Goal: Task Accomplishment & Management: Manage account settings

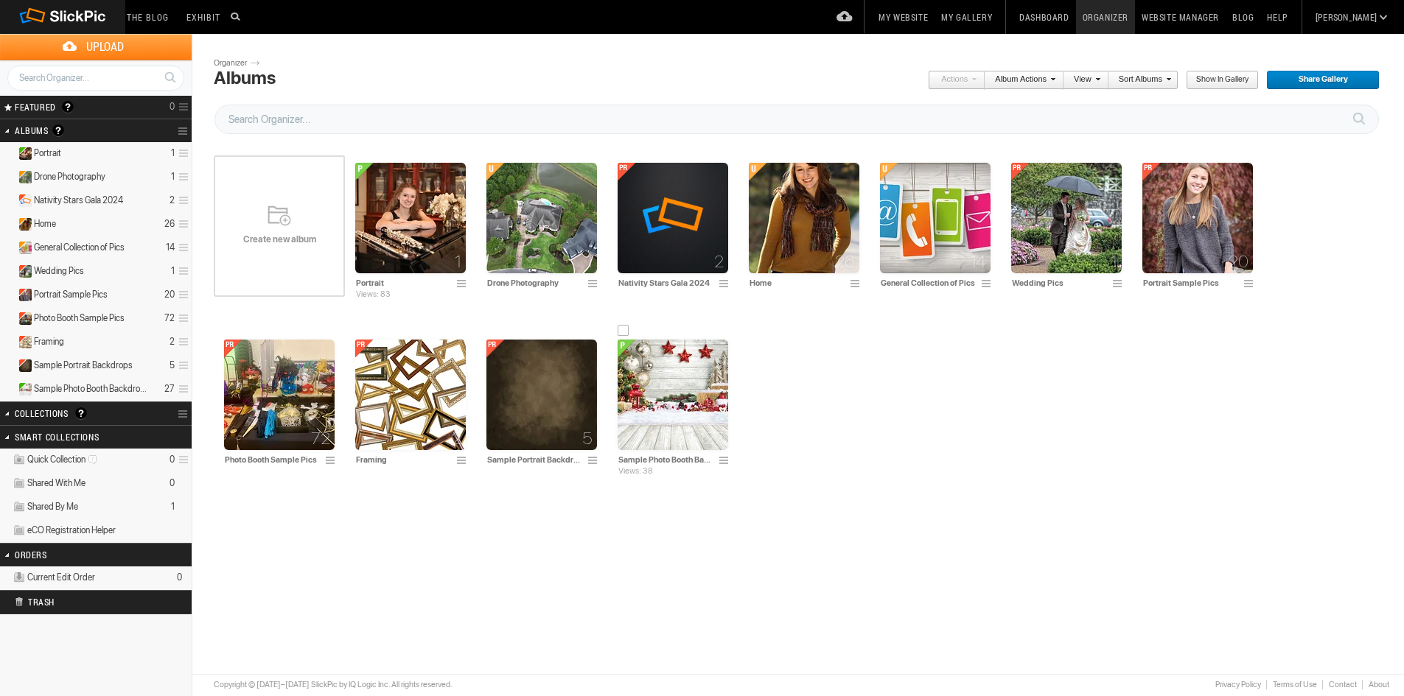
click at [617, 413] on img at bounding box center [672, 395] width 111 height 111
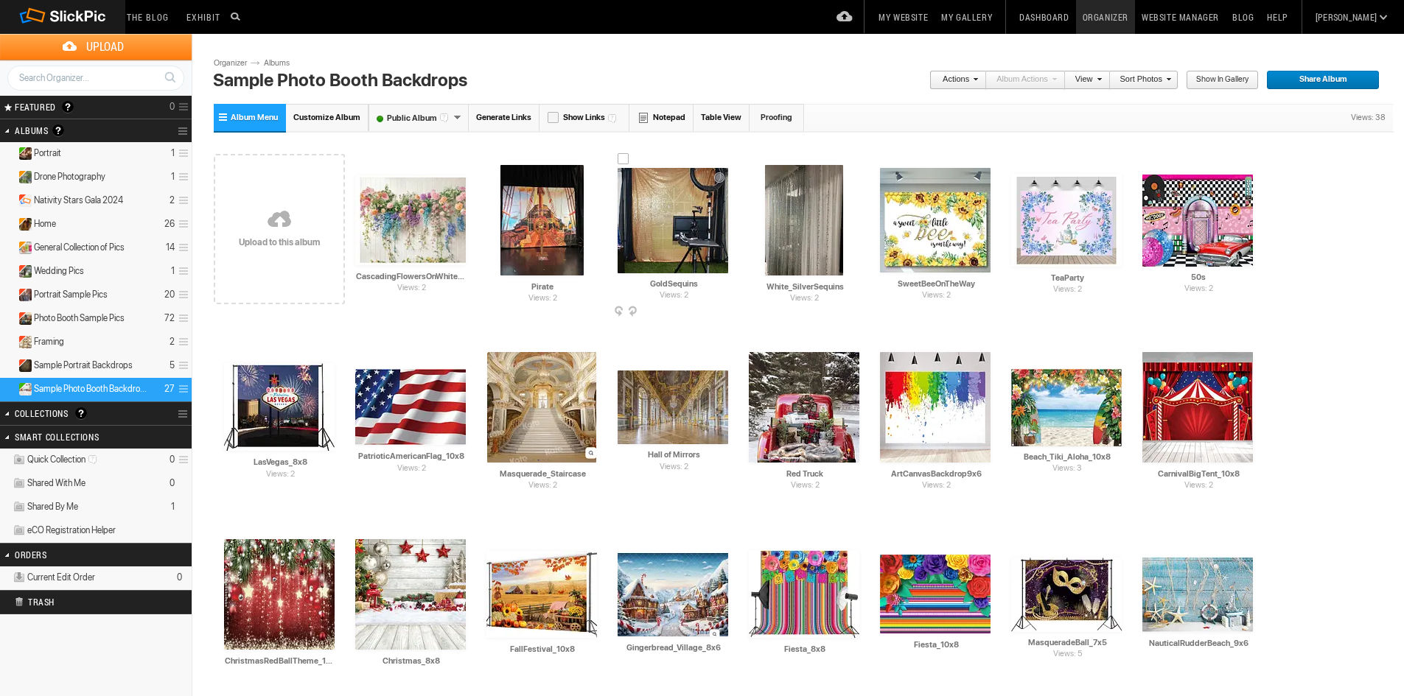
click at [660, 203] on img at bounding box center [672, 220] width 111 height 105
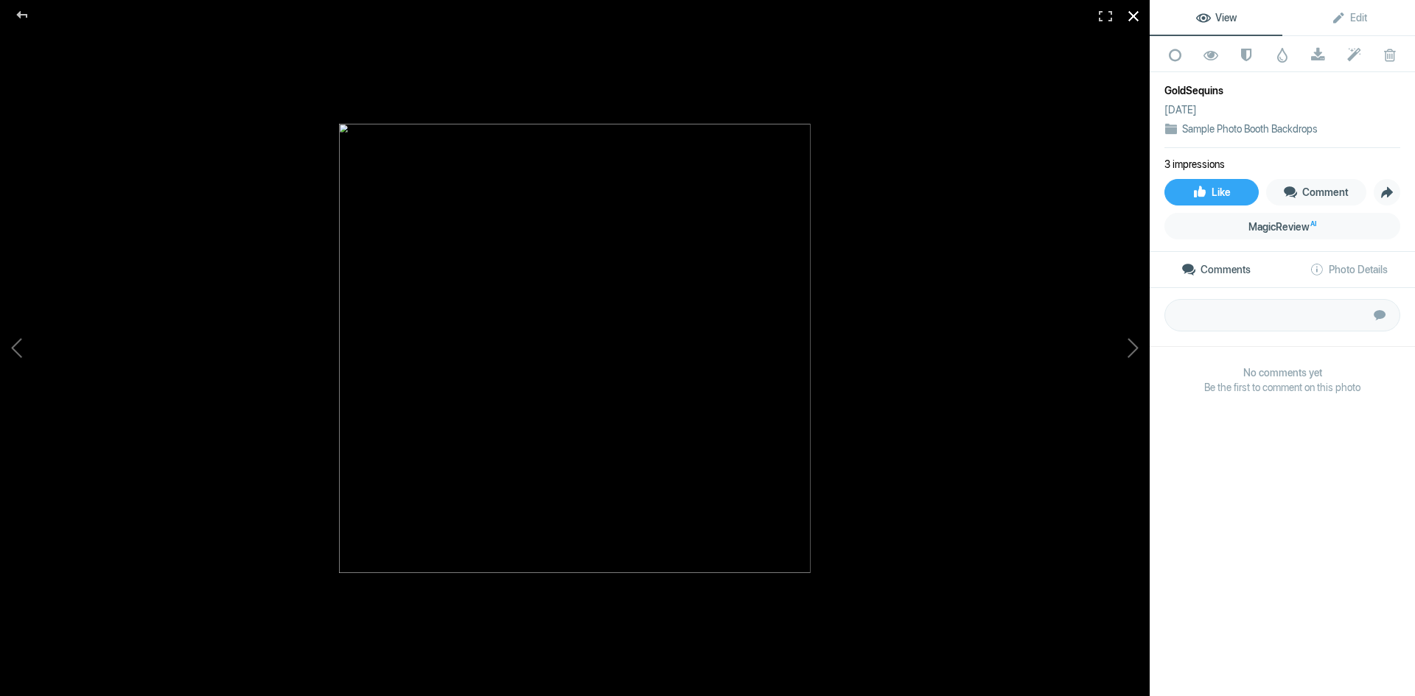
click at [1138, 21] on div at bounding box center [1133, 16] width 32 height 32
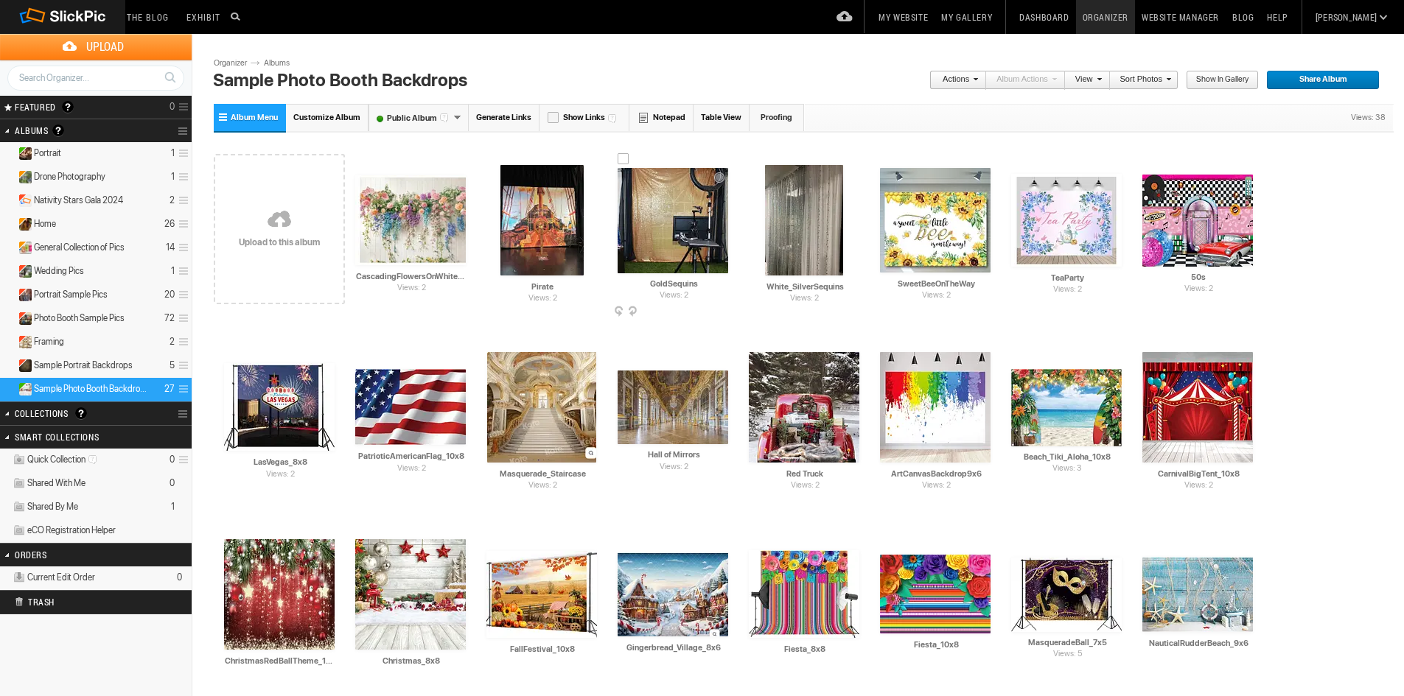
click at [625, 157] on div at bounding box center [623, 159] width 12 height 12
click at [771, 155] on div at bounding box center [771, 156] width 12 height 12
click at [724, 312] on span at bounding box center [726, 313] width 15 height 12
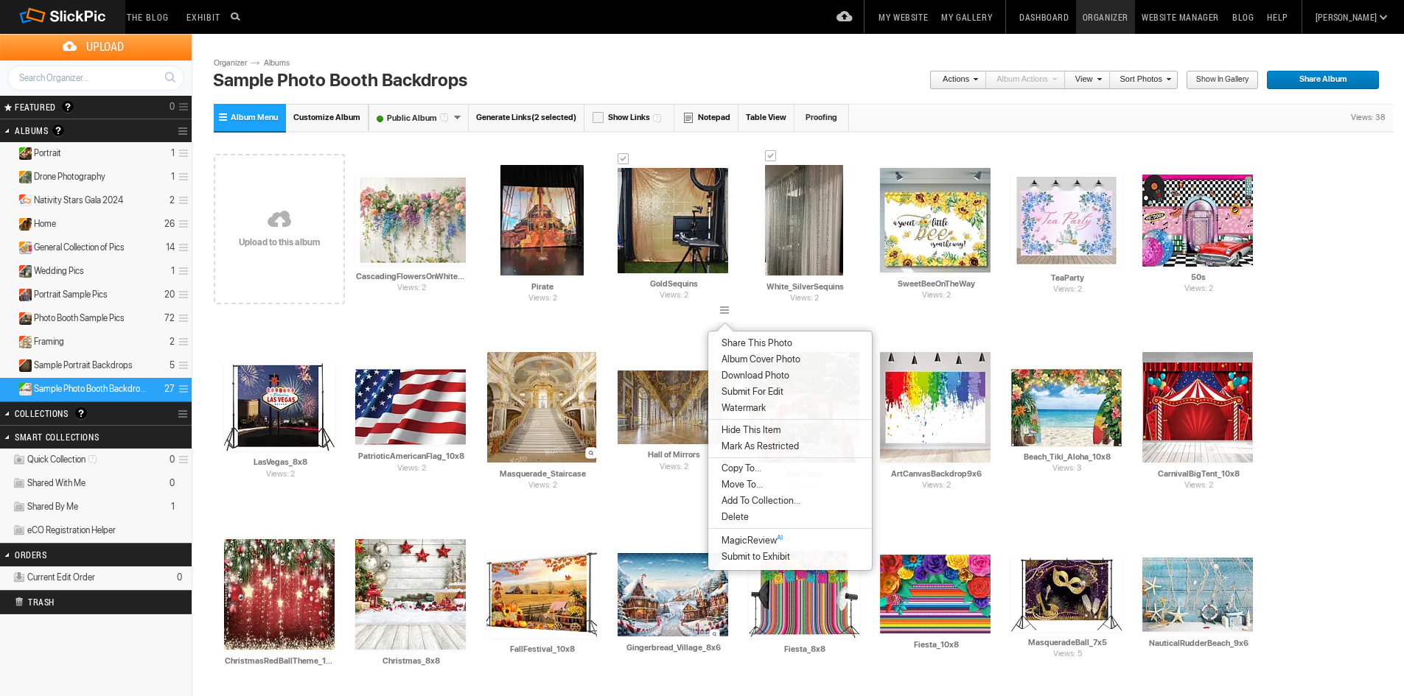
click at [745, 484] on span "Move To..." at bounding box center [740, 485] width 46 height 12
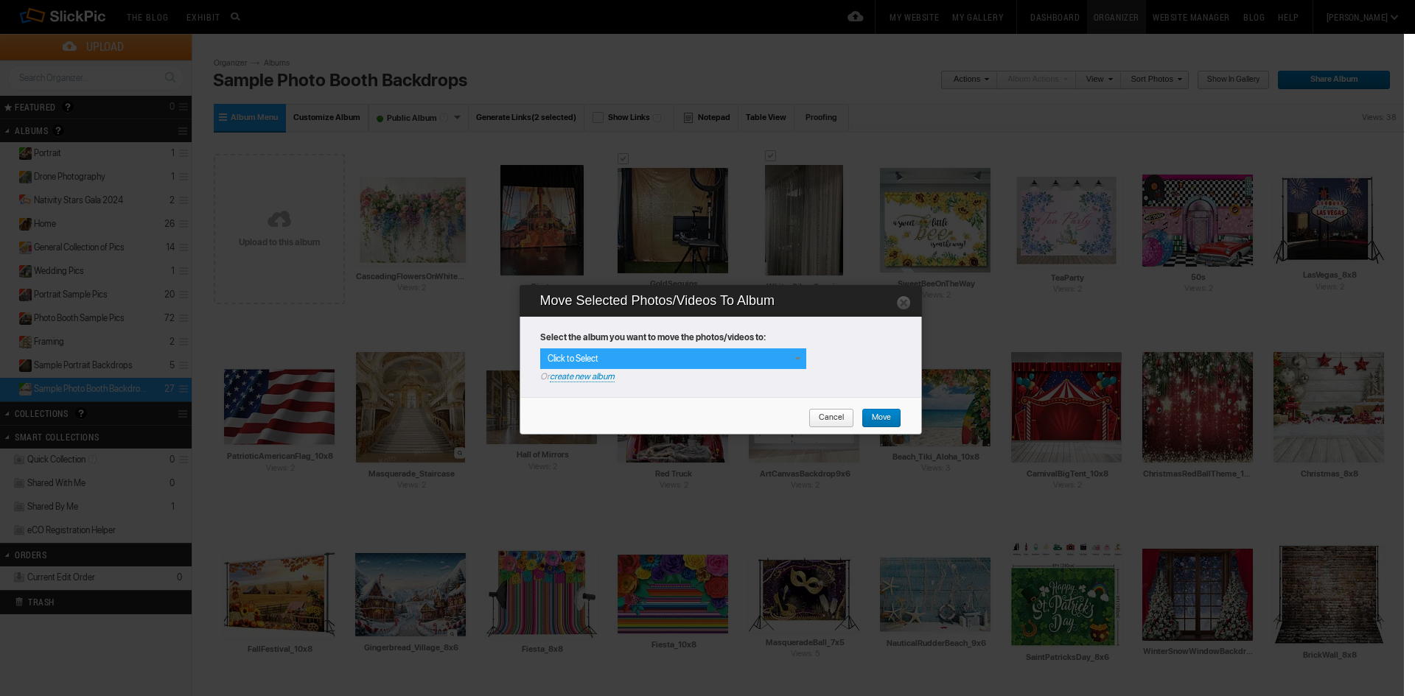
click at [798, 358] on span at bounding box center [797, 359] width 12 height 12
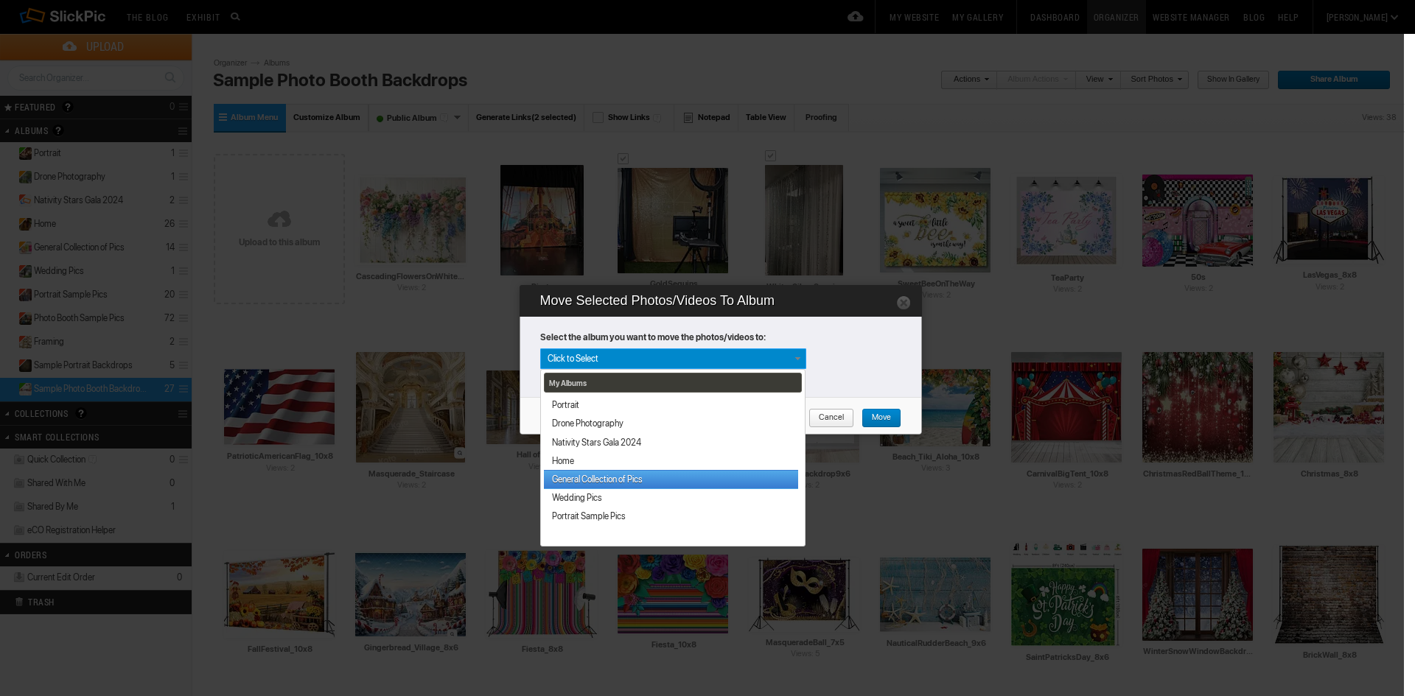
click at [687, 477] on link "General Collection of Pics" at bounding box center [671, 479] width 254 height 18
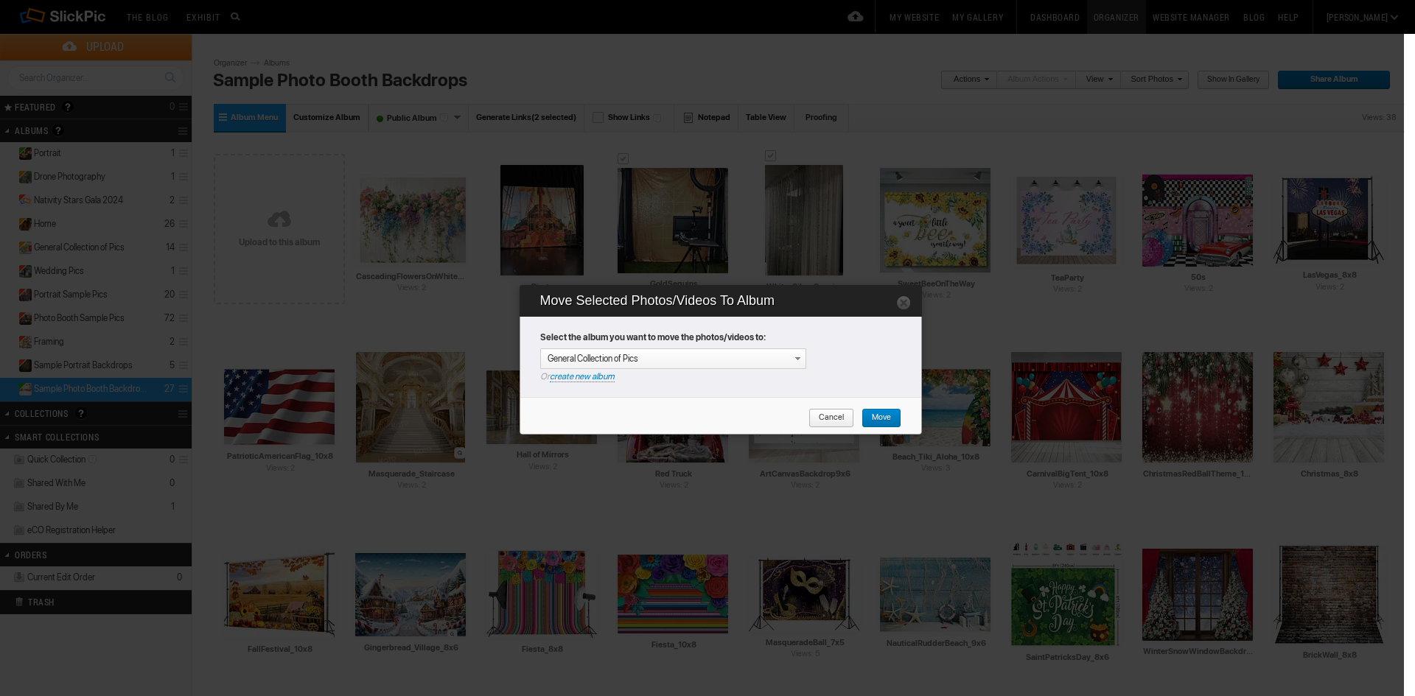
click at [875, 419] on span "Move" at bounding box center [875, 418] width 29 height 19
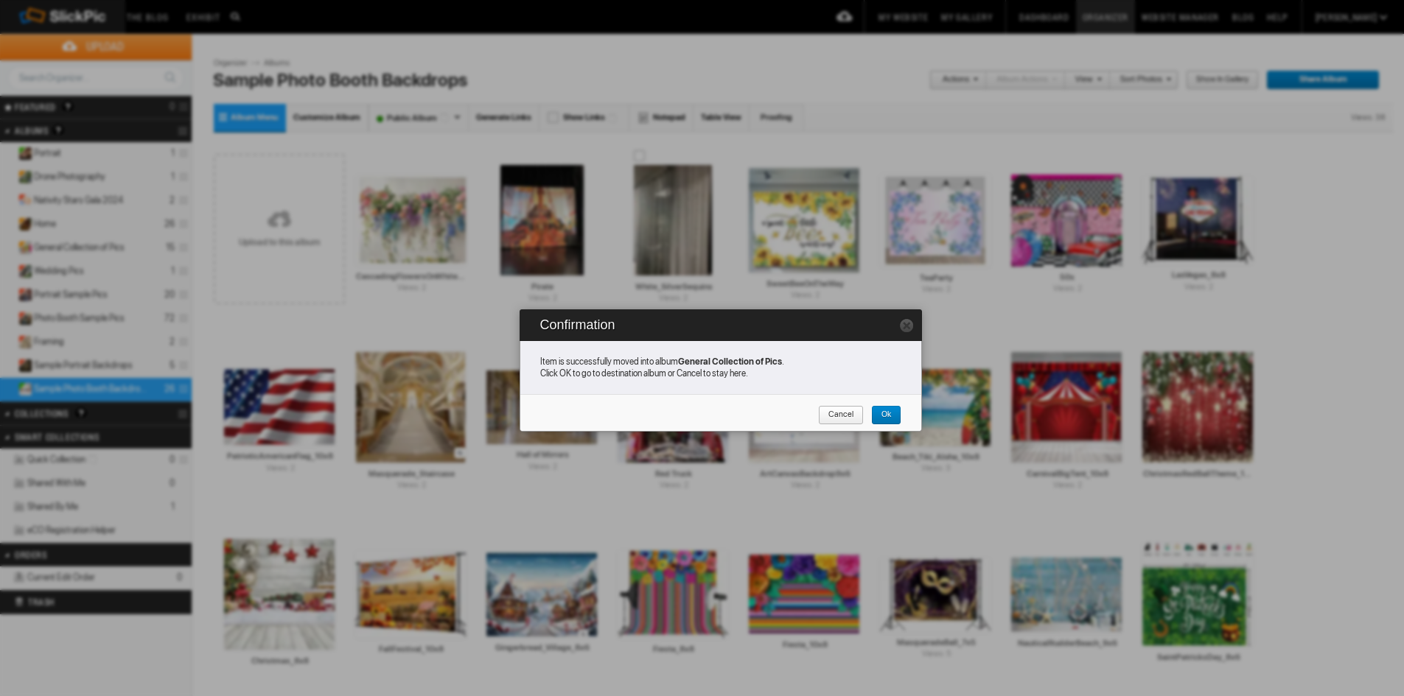
click at [885, 416] on span "Ok" at bounding box center [881, 415] width 20 height 19
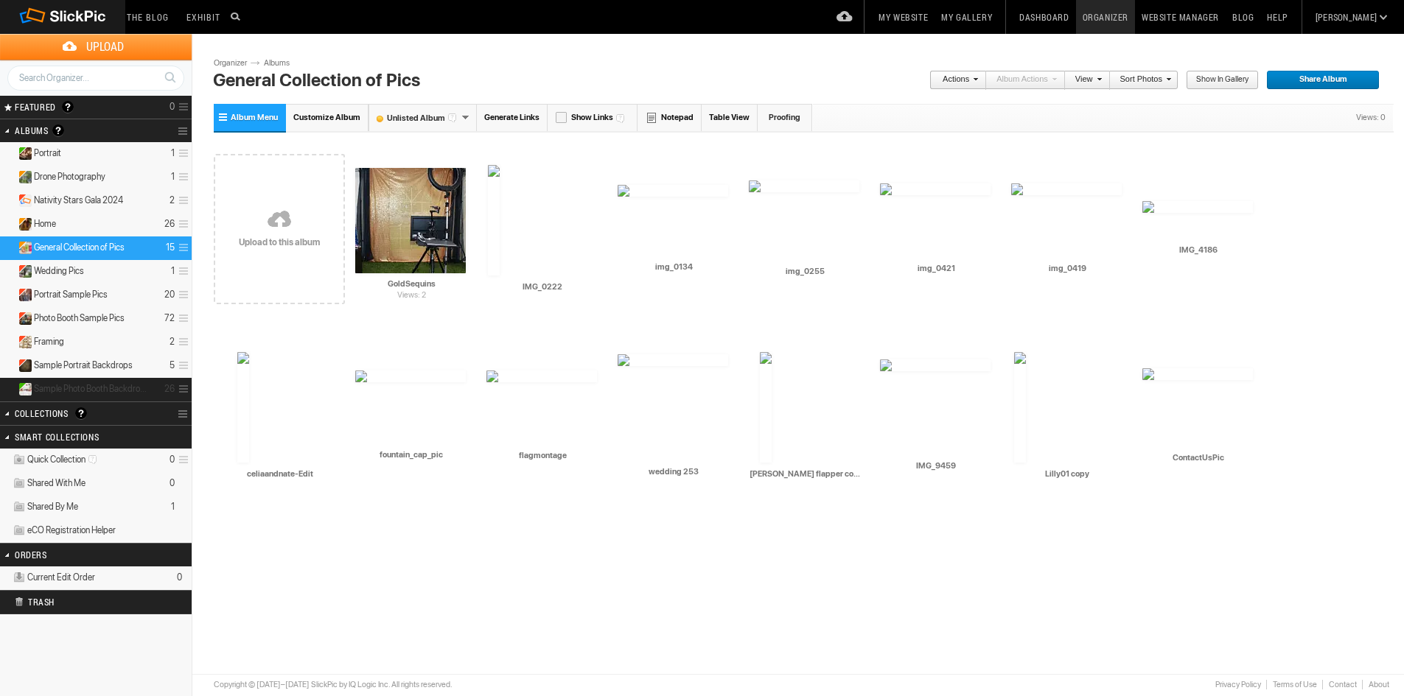
click at [91, 389] on span "Sample Photo Booth Backdrops" at bounding box center [91, 389] width 115 height 12
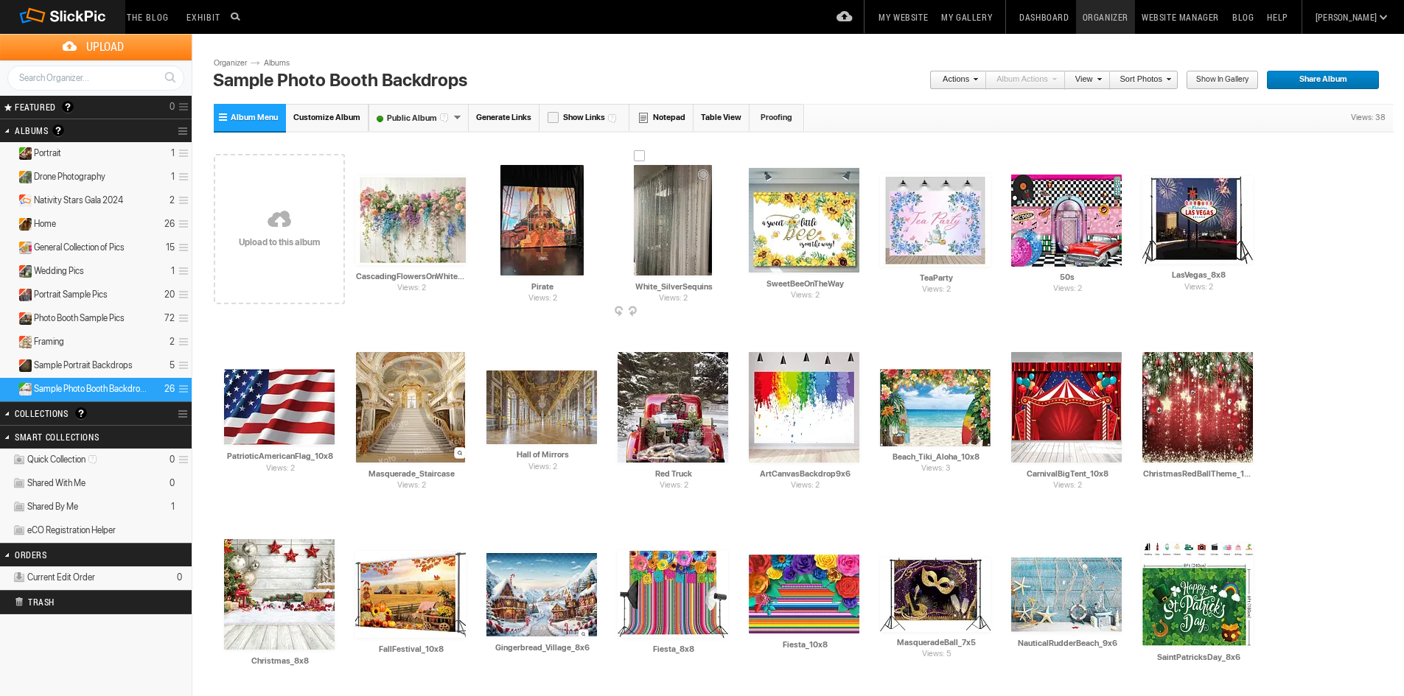
click at [646, 155] on td "Views: 2 AI White_SilverSequins HTML: Direct: Forum: Photo ID: 22518378 More..." at bounding box center [672, 220] width 111 height 169
click at [639, 155] on div at bounding box center [640, 156] width 12 height 12
click at [636, 158] on div at bounding box center [640, 156] width 12 height 12
click at [638, 153] on div at bounding box center [640, 156] width 12 height 12
click at [724, 307] on span at bounding box center [726, 313] width 15 height 12
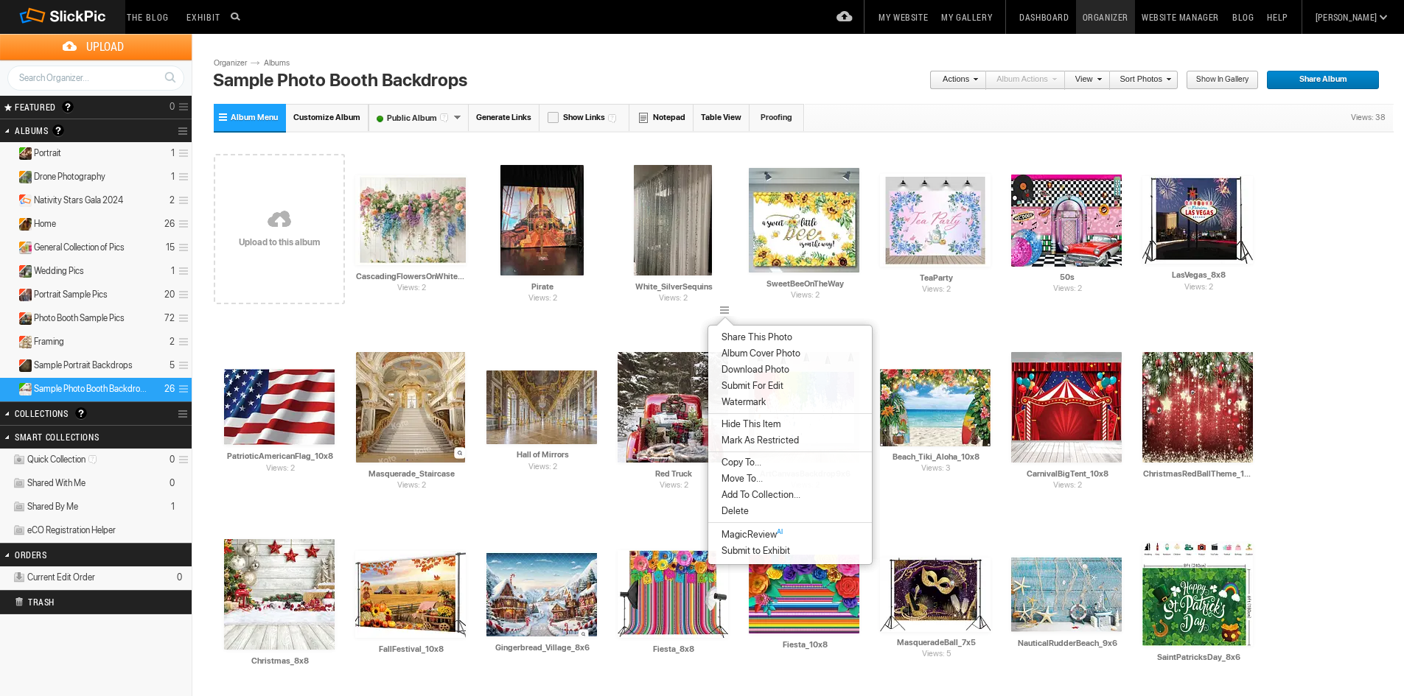
click at [755, 473] on span "Move To..." at bounding box center [740, 479] width 46 height 12
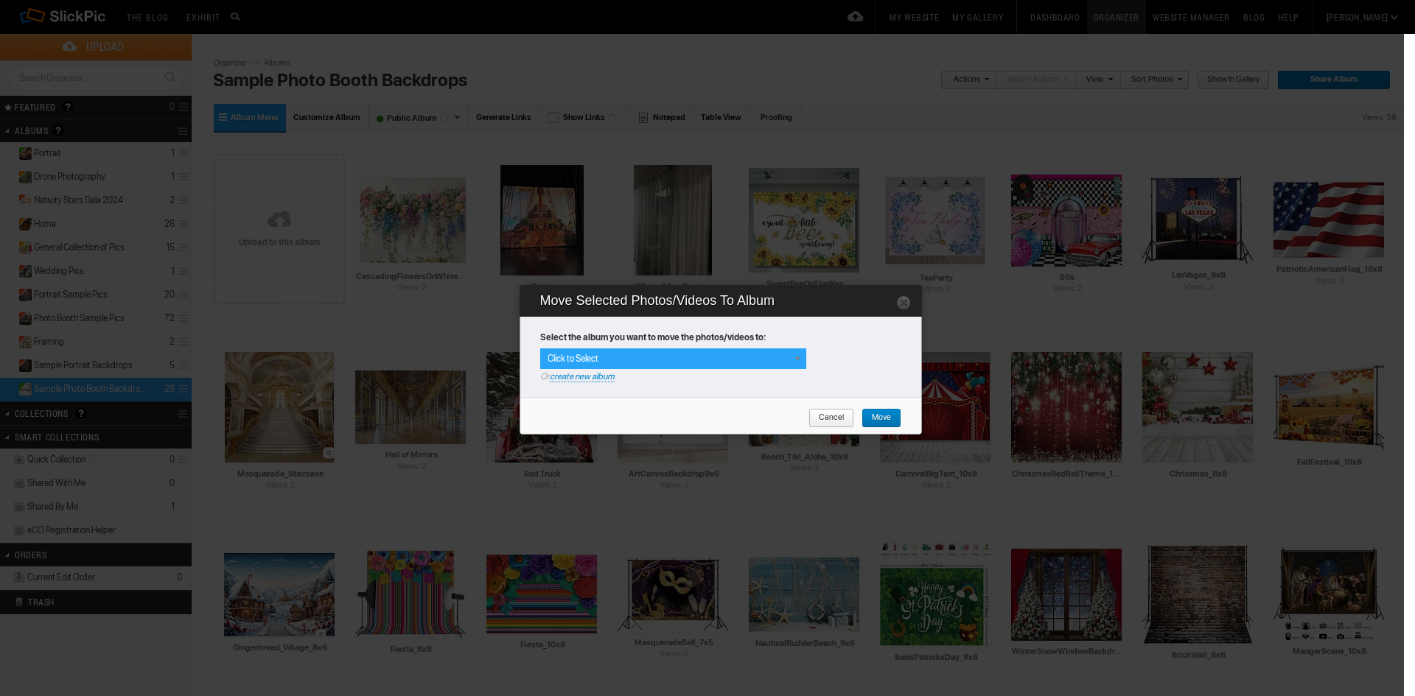
click at [719, 362] on div "Click to Select" at bounding box center [673, 359] width 266 height 21
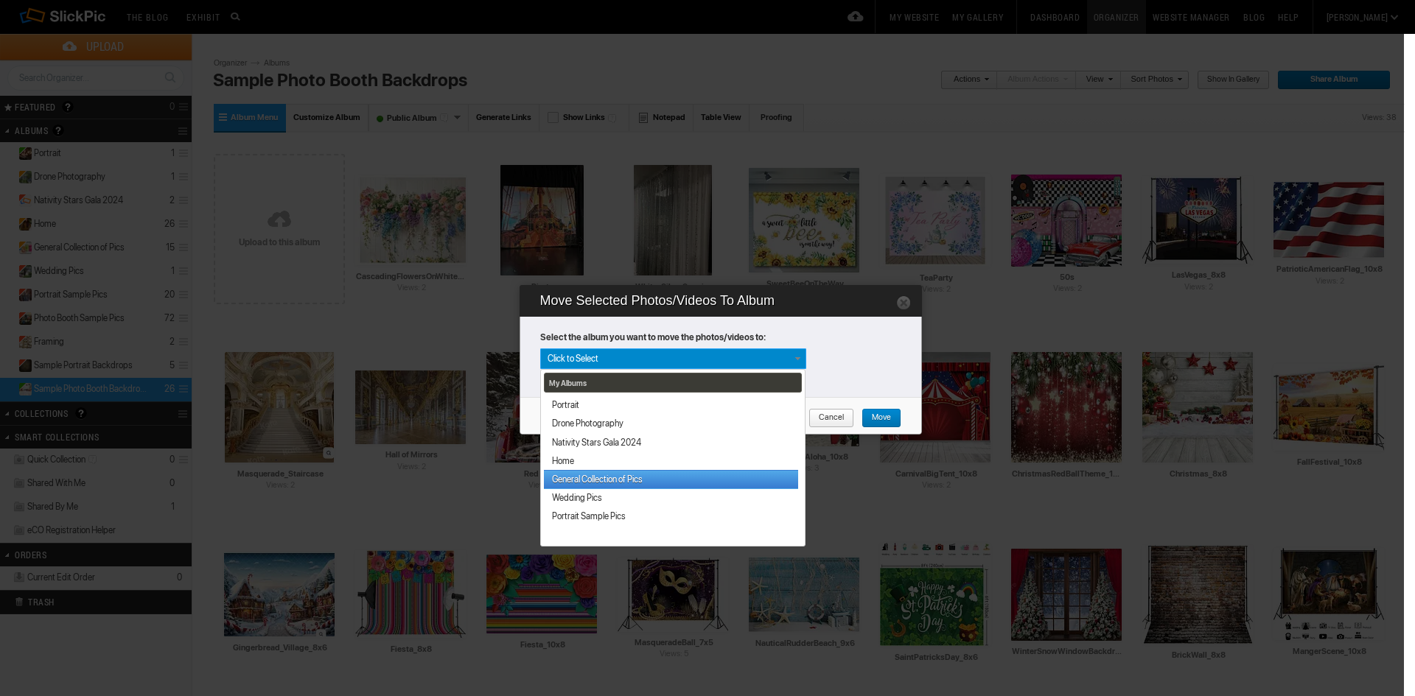
click at [686, 475] on link "General Collection of Pics" at bounding box center [671, 479] width 254 height 18
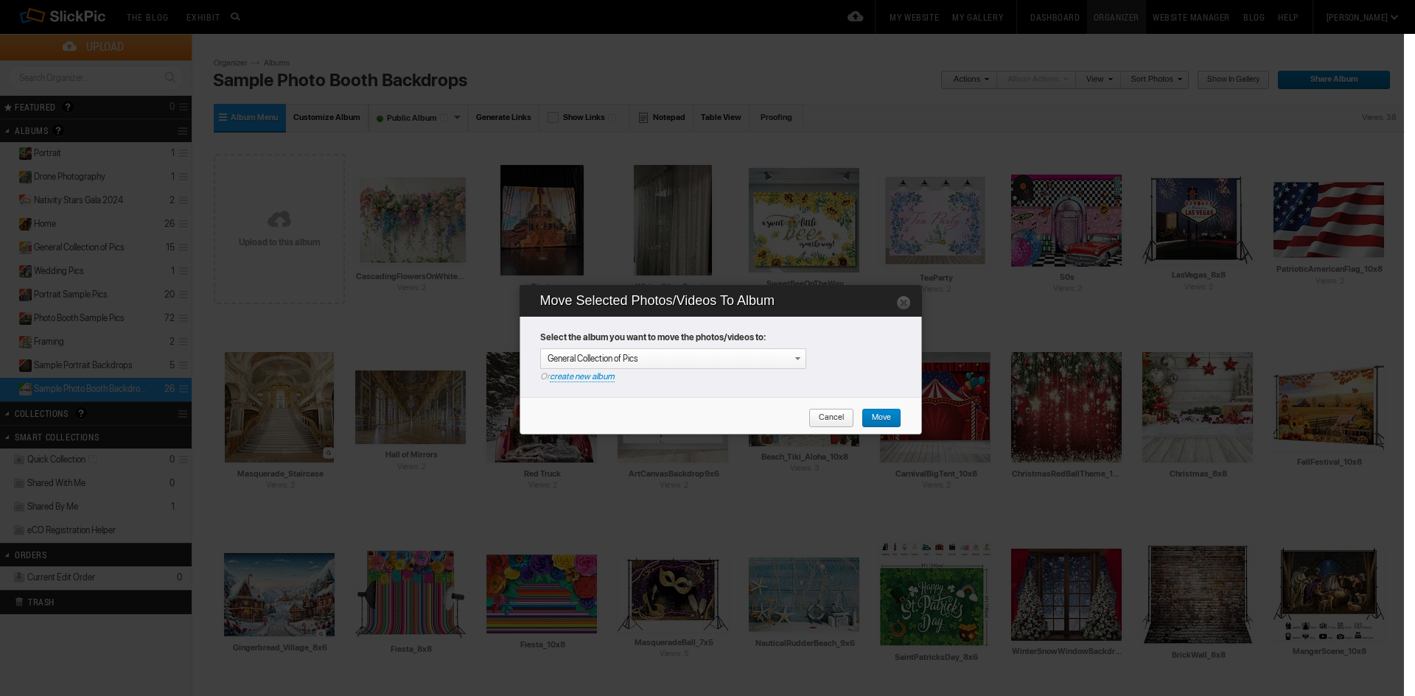
click at [883, 419] on span "Move" at bounding box center [875, 418] width 29 height 19
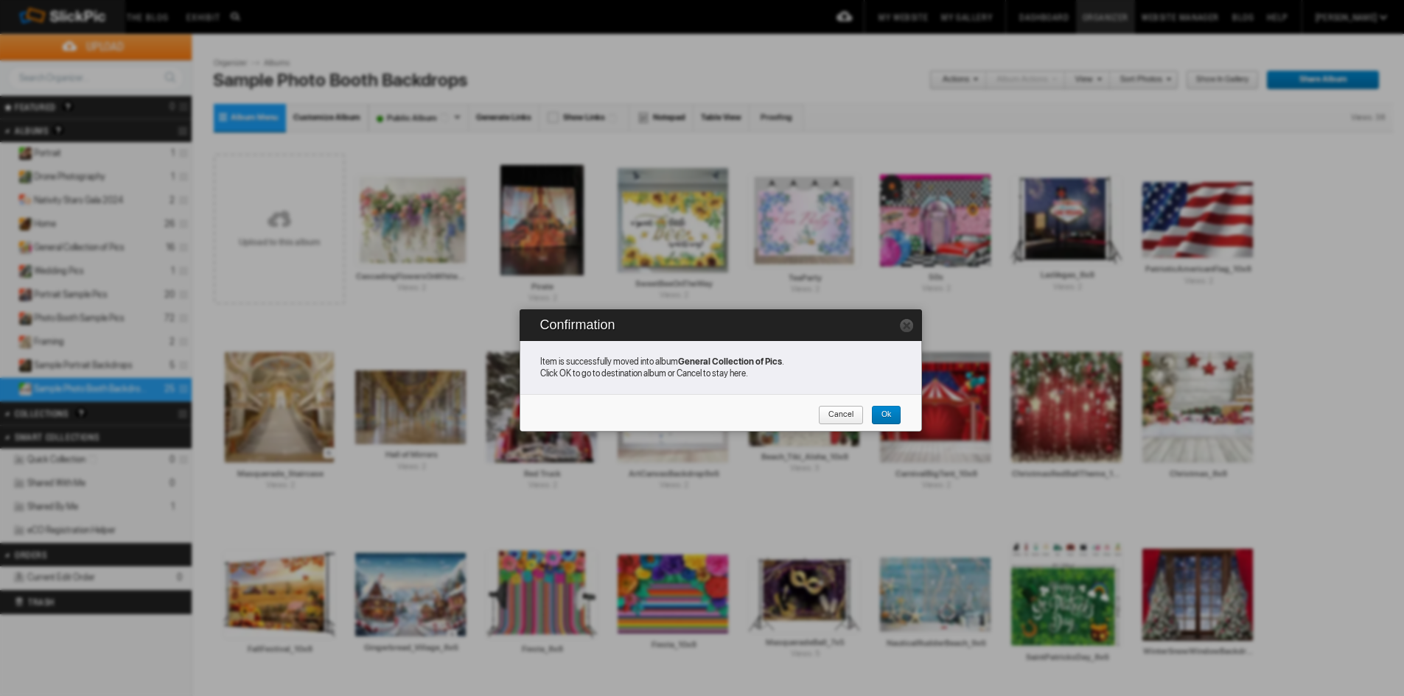
click at [881, 413] on span "Ok" at bounding box center [881, 415] width 20 height 19
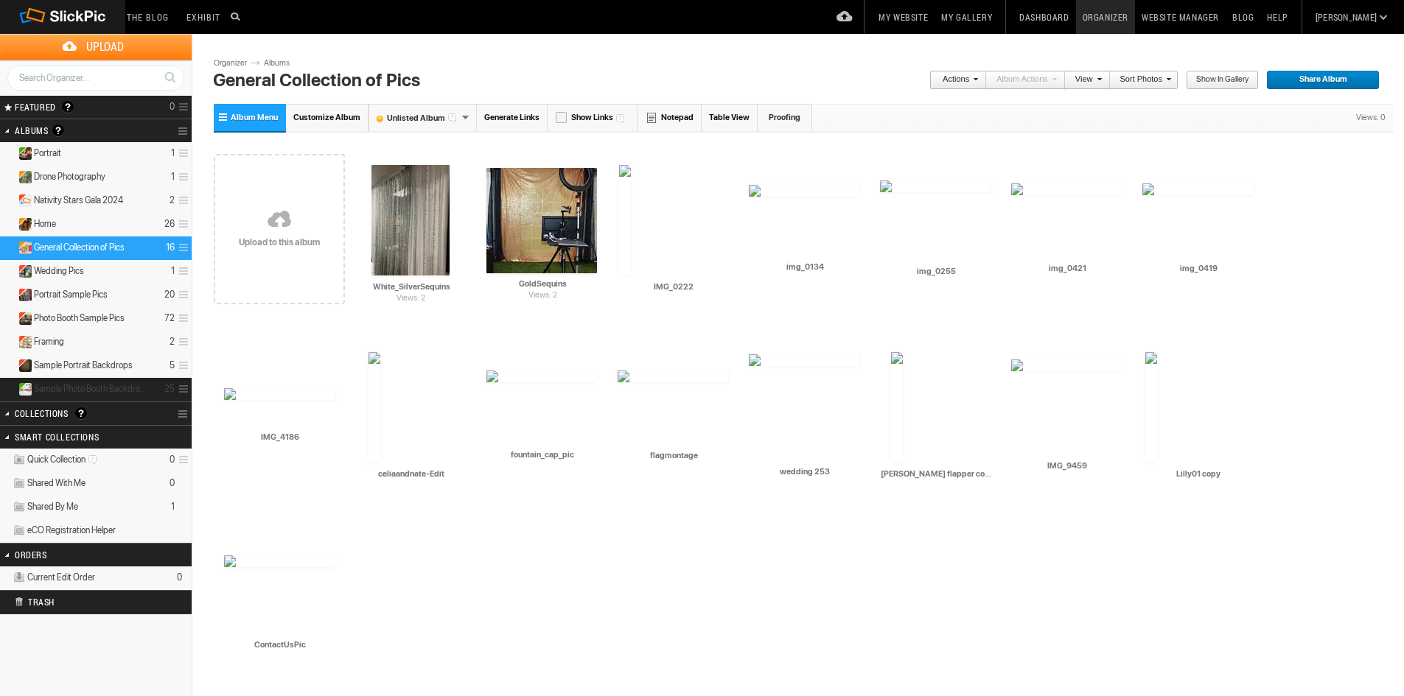
click at [98, 385] on span "Sample Photo Booth Backdrops" at bounding box center [91, 389] width 115 height 12
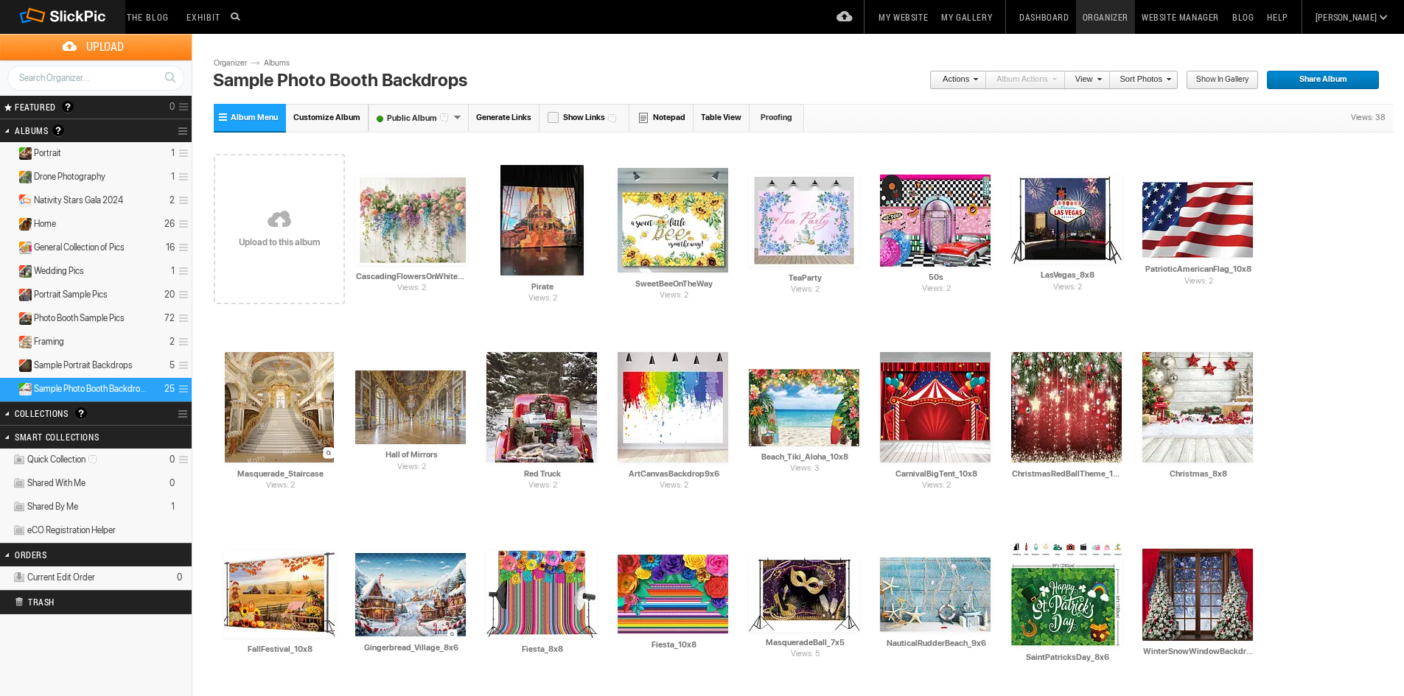
click at [1220, 15] on link "Website Manager" at bounding box center [1180, 17] width 91 height 34
